Goal: Find specific page/section: Find specific page/section

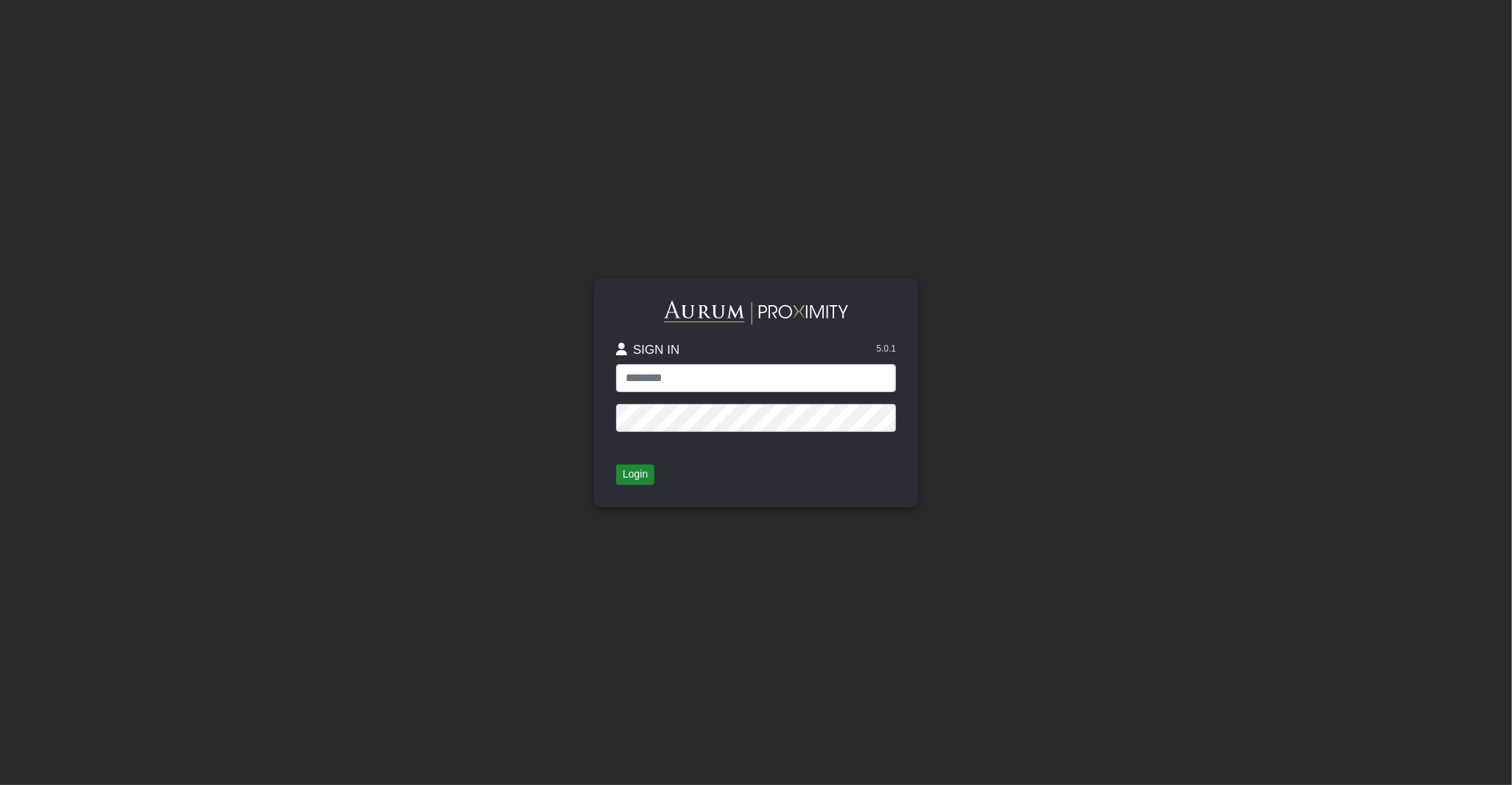
type input "**********"
click at [631, 479] on button "Login" at bounding box center [635, 474] width 39 height 21
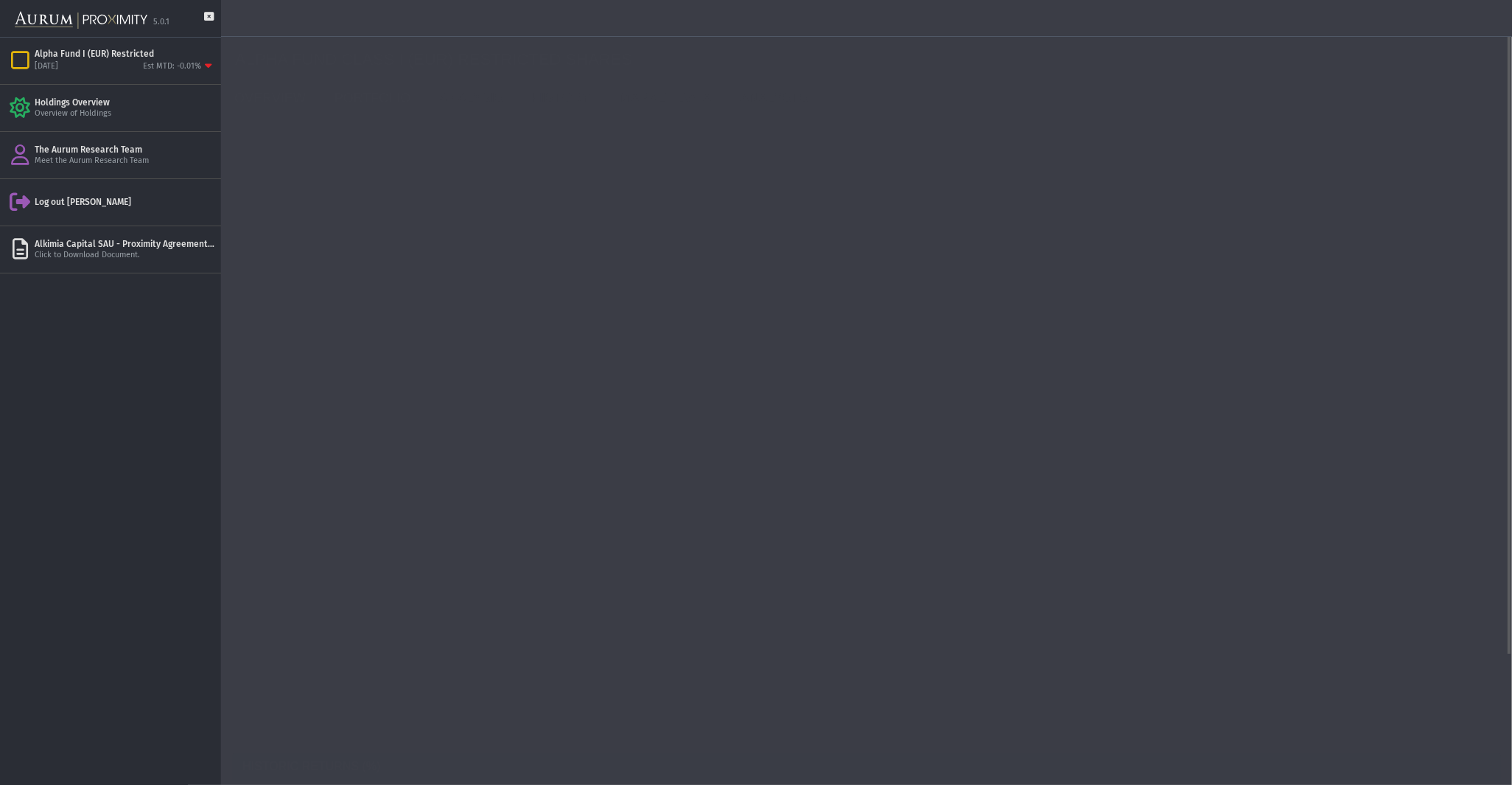
click at [359, 101] on link "PORTFOLIO" at bounding box center [376, 98] width 105 height 29
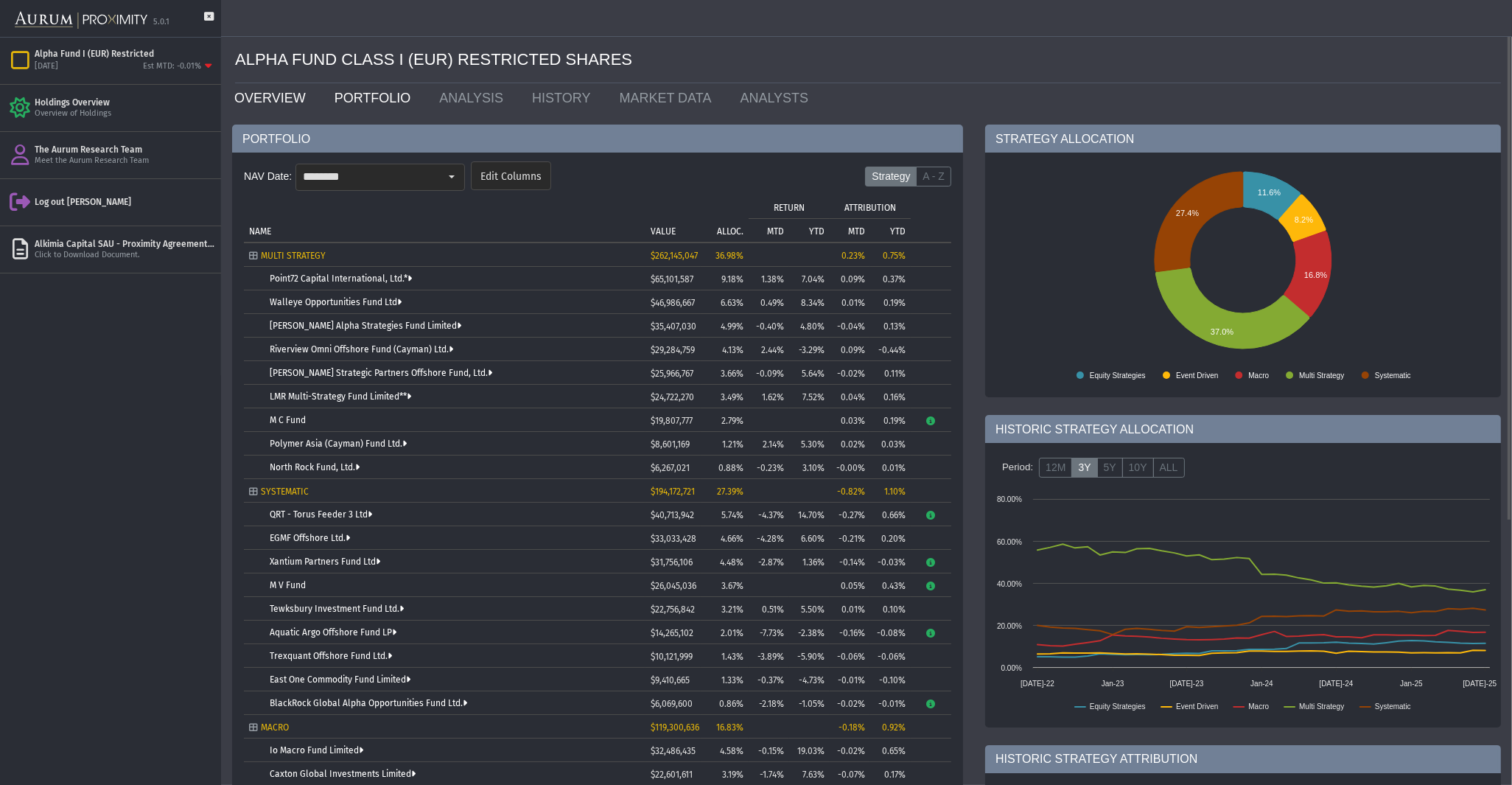
click at [256, 89] on link "OVERVIEW" at bounding box center [273, 98] width 100 height 29
